Goal: Transaction & Acquisition: Subscribe to service/newsletter

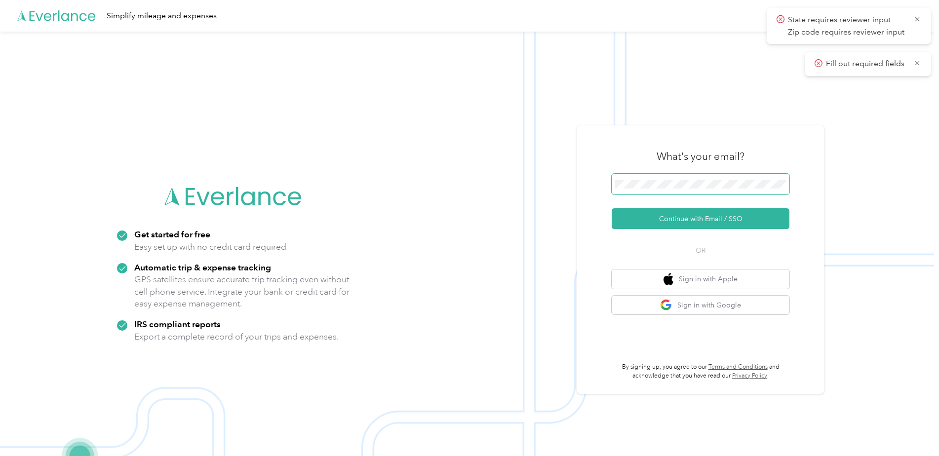
click at [706, 195] on span at bounding box center [701, 184] width 178 height 21
click at [918, 14] on span "State requires reviewer input Zip code requires reviewer input" at bounding box center [849, 26] width 145 height 24
click at [919, 19] on icon at bounding box center [917, 19] width 8 height 9
click at [919, 21] on icon at bounding box center [917, 19] width 8 height 9
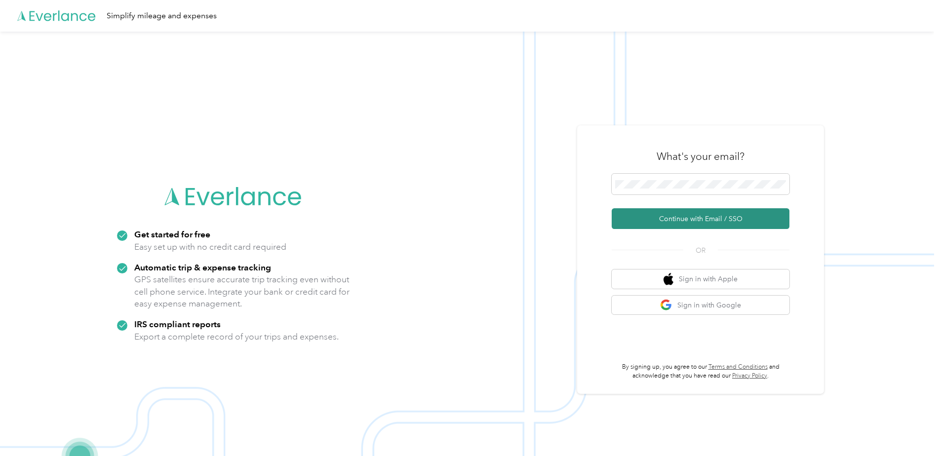
click at [692, 221] on button "Continue with Email / SSO" at bounding box center [701, 218] width 178 height 21
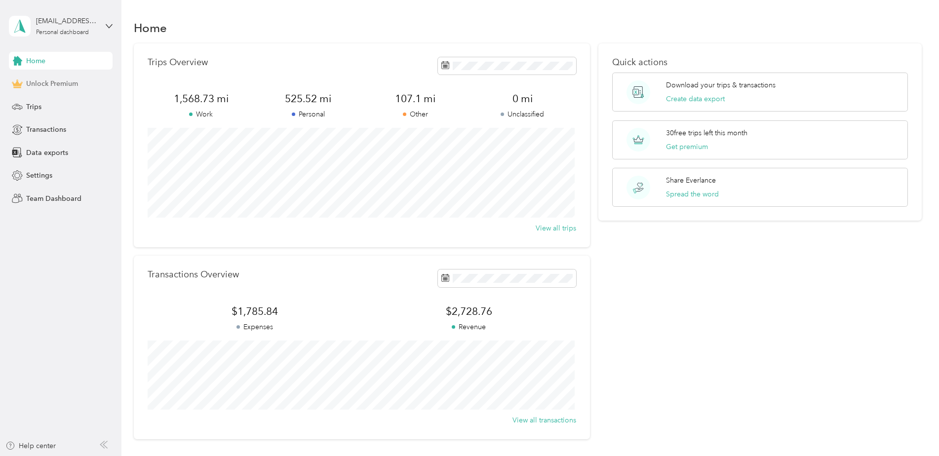
click at [54, 91] on div "Unlock Premium" at bounding box center [61, 84] width 104 height 18
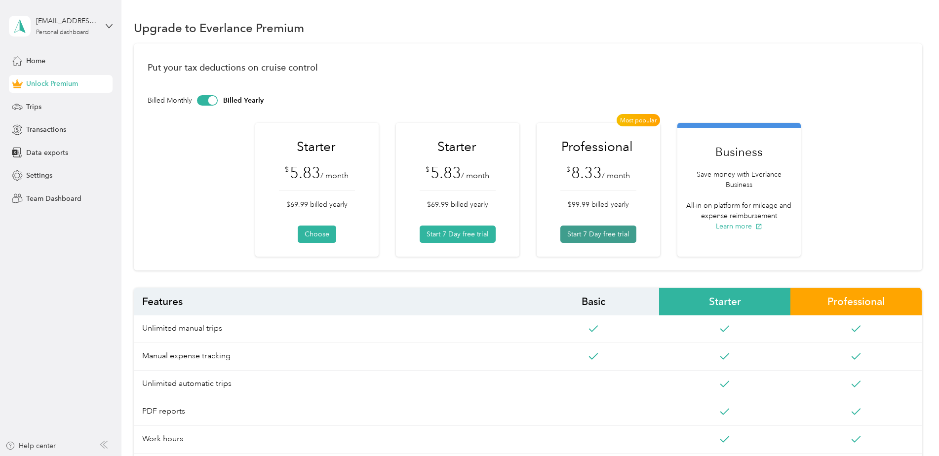
click at [602, 236] on button "Start 7 Day free trial" at bounding box center [598, 234] width 76 height 17
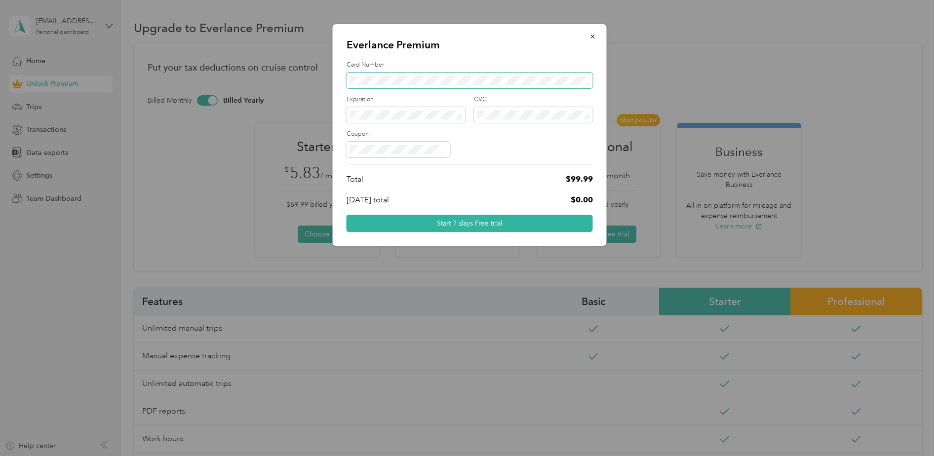
click at [337, 75] on div "Everlance Premium Card Number Expiration CVC Coupon Total $99.99 [DATE] total $…" at bounding box center [470, 135] width 274 height 222
click at [366, 144] on span at bounding box center [399, 150] width 104 height 16
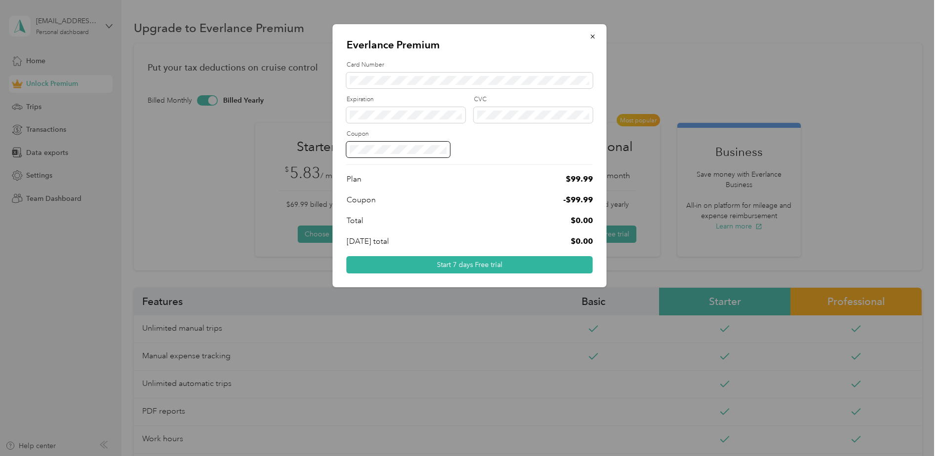
click at [489, 148] on div at bounding box center [470, 150] width 246 height 16
click at [421, 125] on div "Expiration CVC" at bounding box center [470, 112] width 246 height 35
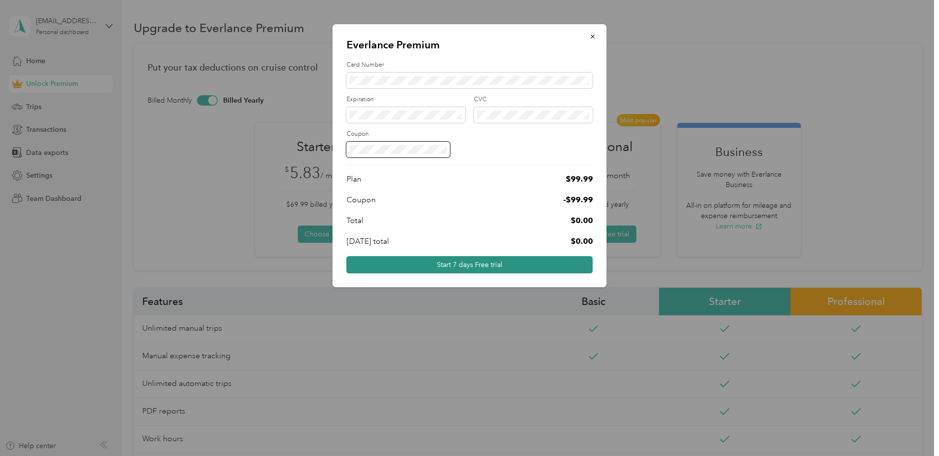
click at [516, 261] on button "Start 7 days Free trial" at bounding box center [470, 264] width 246 height 17
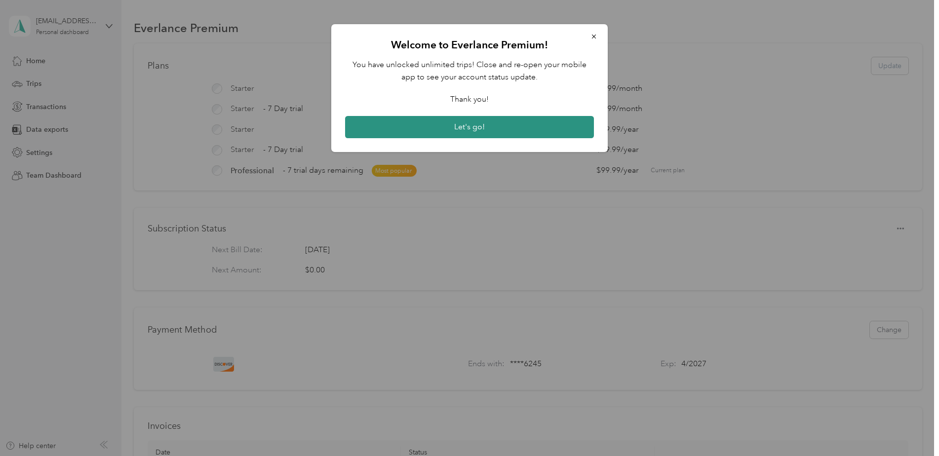
click at [491, 131] on button "Let's go!" at bounding box center [469, 127] width 249 height 23
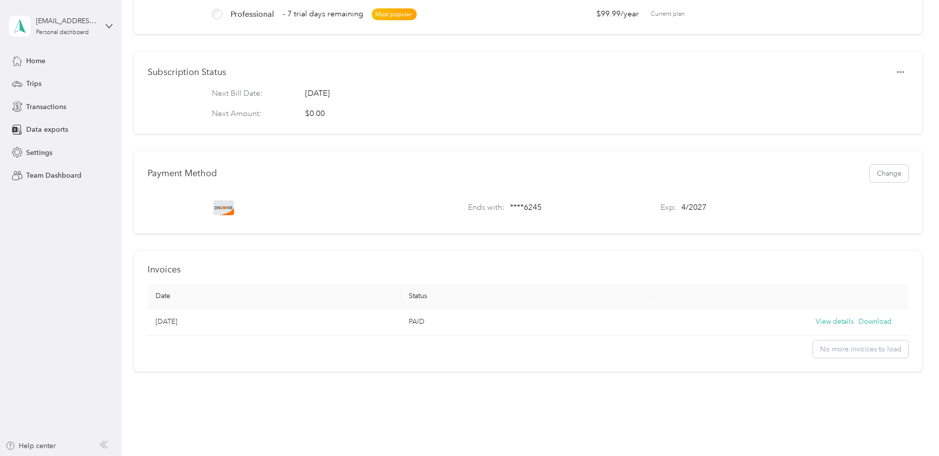
scroll to position [189, 0]
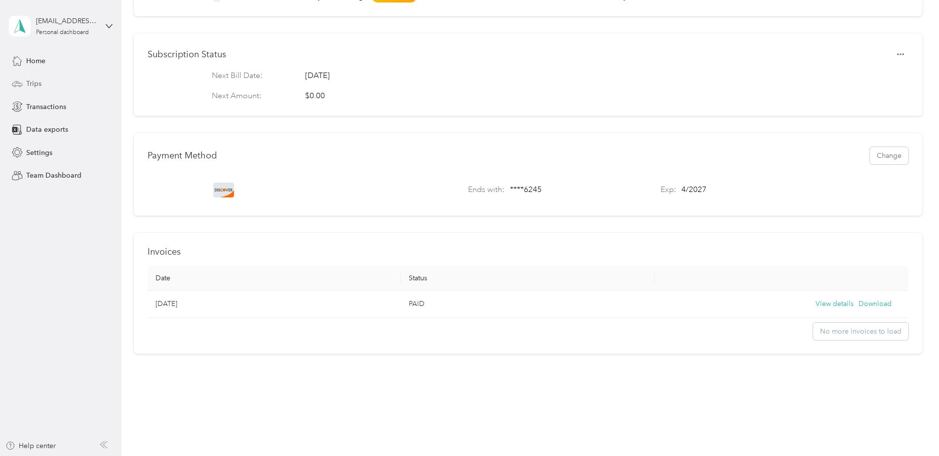
click at [57, 83] on div "Trips" at bounding box center [61, 84] width 104 height 18
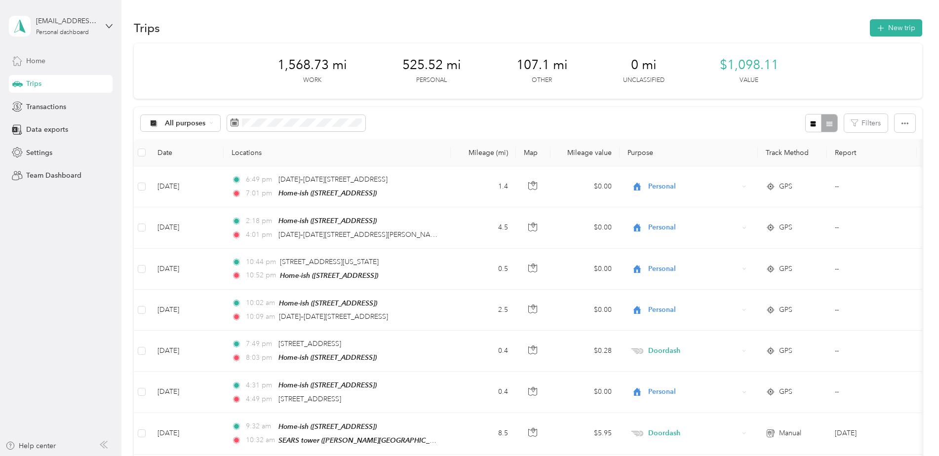
click at [42, 58] on span "Home" at bounding box center [35, 61] width 19 height 10
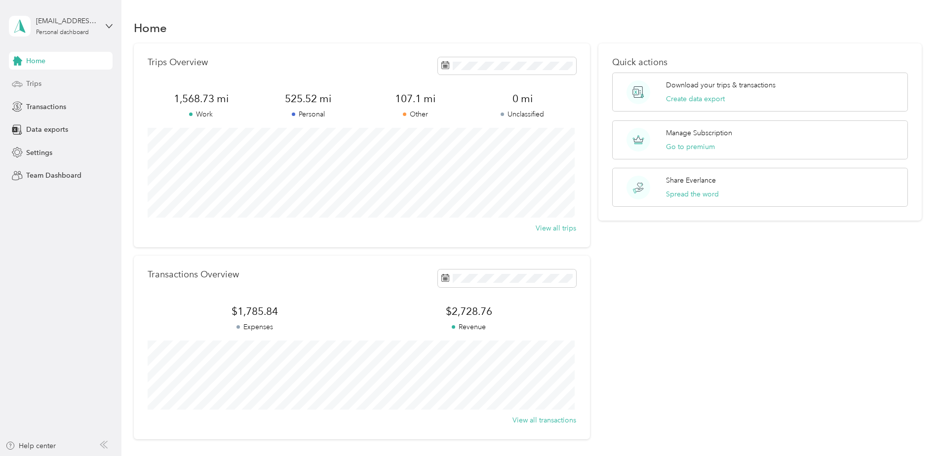
click at [42, 78] on div "Trips" at bounding box center [61, 84] width 104 height 18
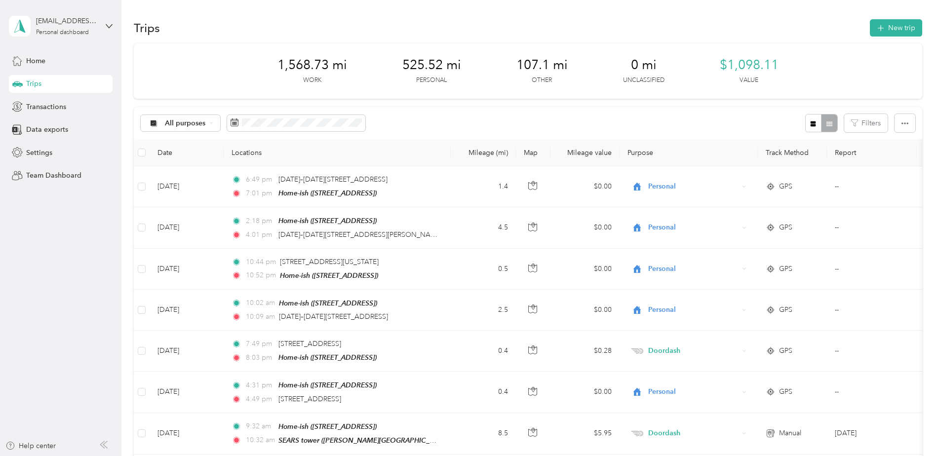
click at [113, 29] on aside "[EMAIL_ADDRESS][DOMAIN_NAME] Personal dashboard Home Trips Transactions Data ex…" at bounding box center [60, 228] width 121 height 456
click at [110, 26] on icon at bounding box center [109, 26] width 7 height 7
click at [61, 83] on div "Log out" at bounding box center [113, 81] width 194 height 17
